Goal: Use online tool/utility: Utilize a website feature to perform a specific function

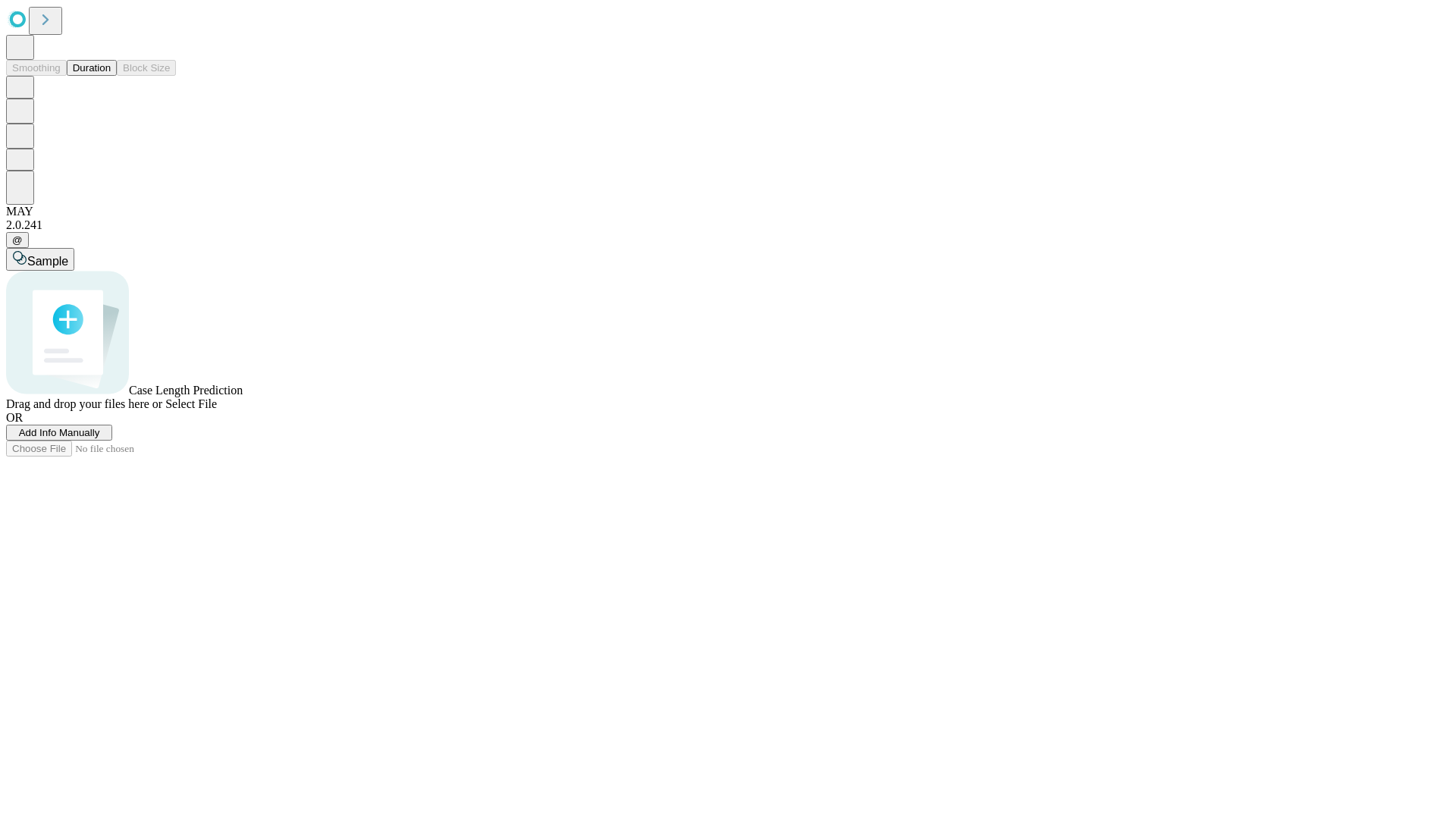
click at [217, 410] on span "Select File" at bounding box center [191, 403] width 51 height 13
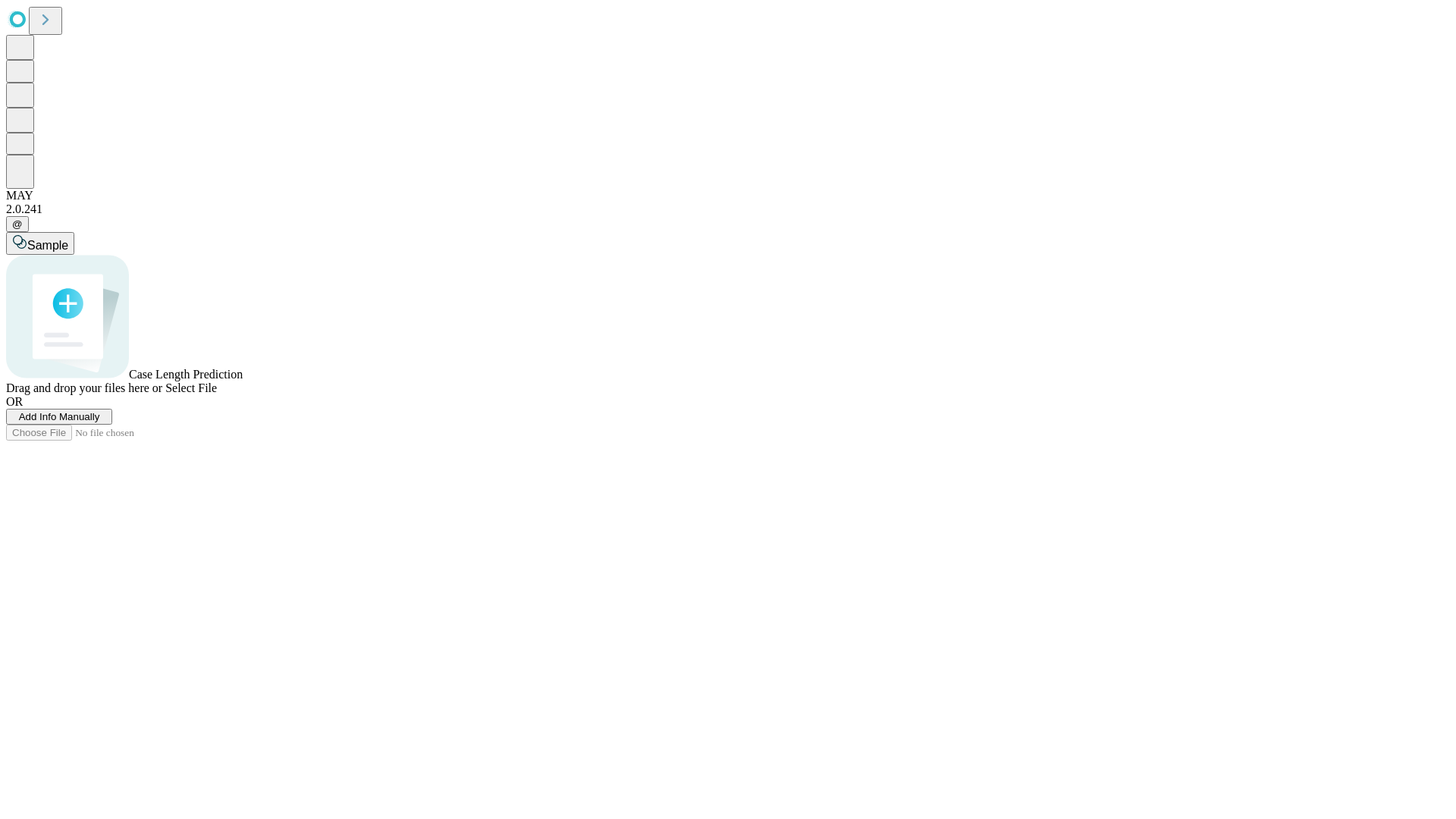
click at [217, 394] on span "Select File" at bounding box center [191, 387] width 51 height 13
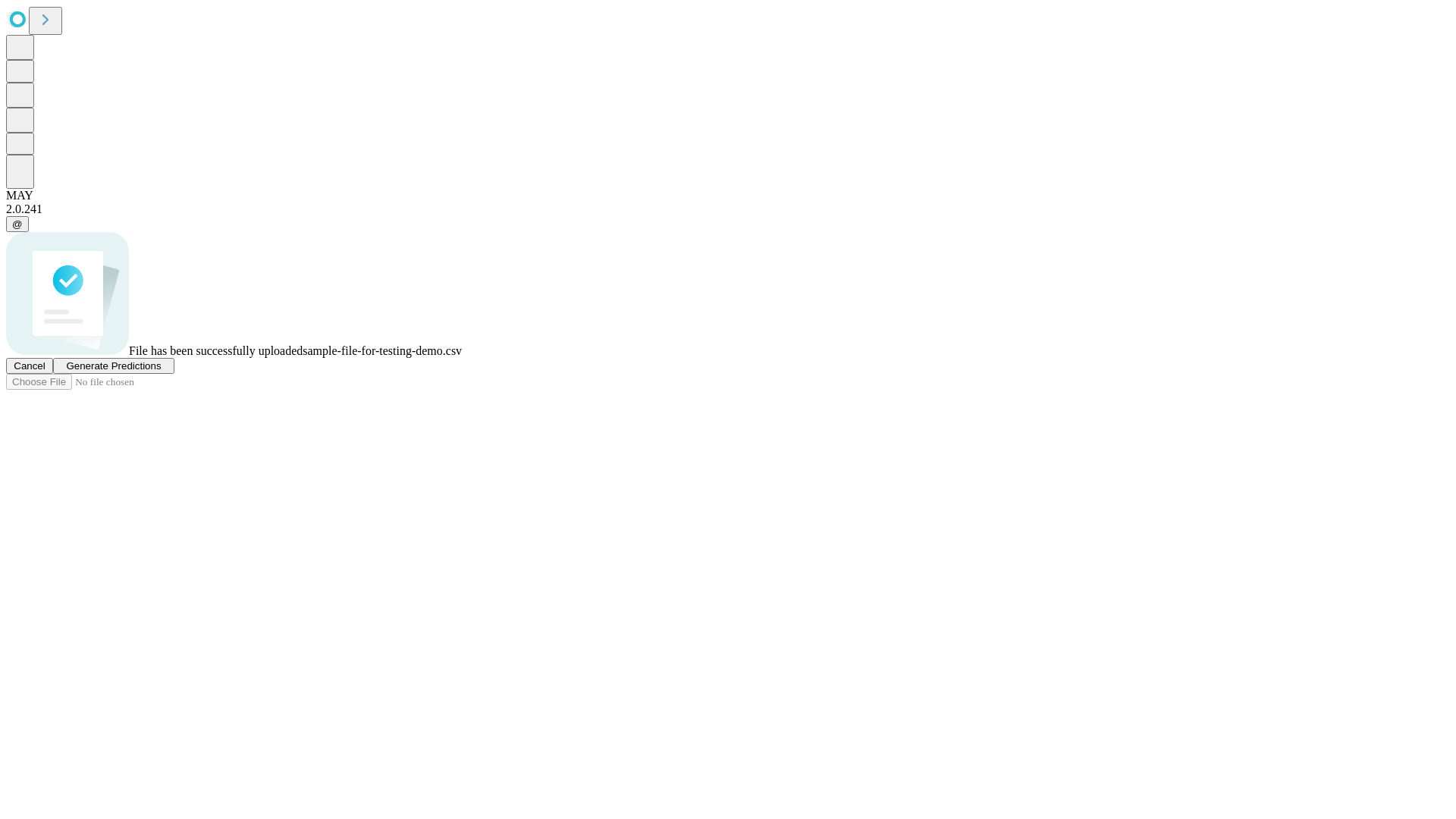
click at [161, 372] on span "Generate Predictions" at bounding box center [113, 366] width 95 height 12
